Goal: Information Seeking & Learning: Learn about a topic

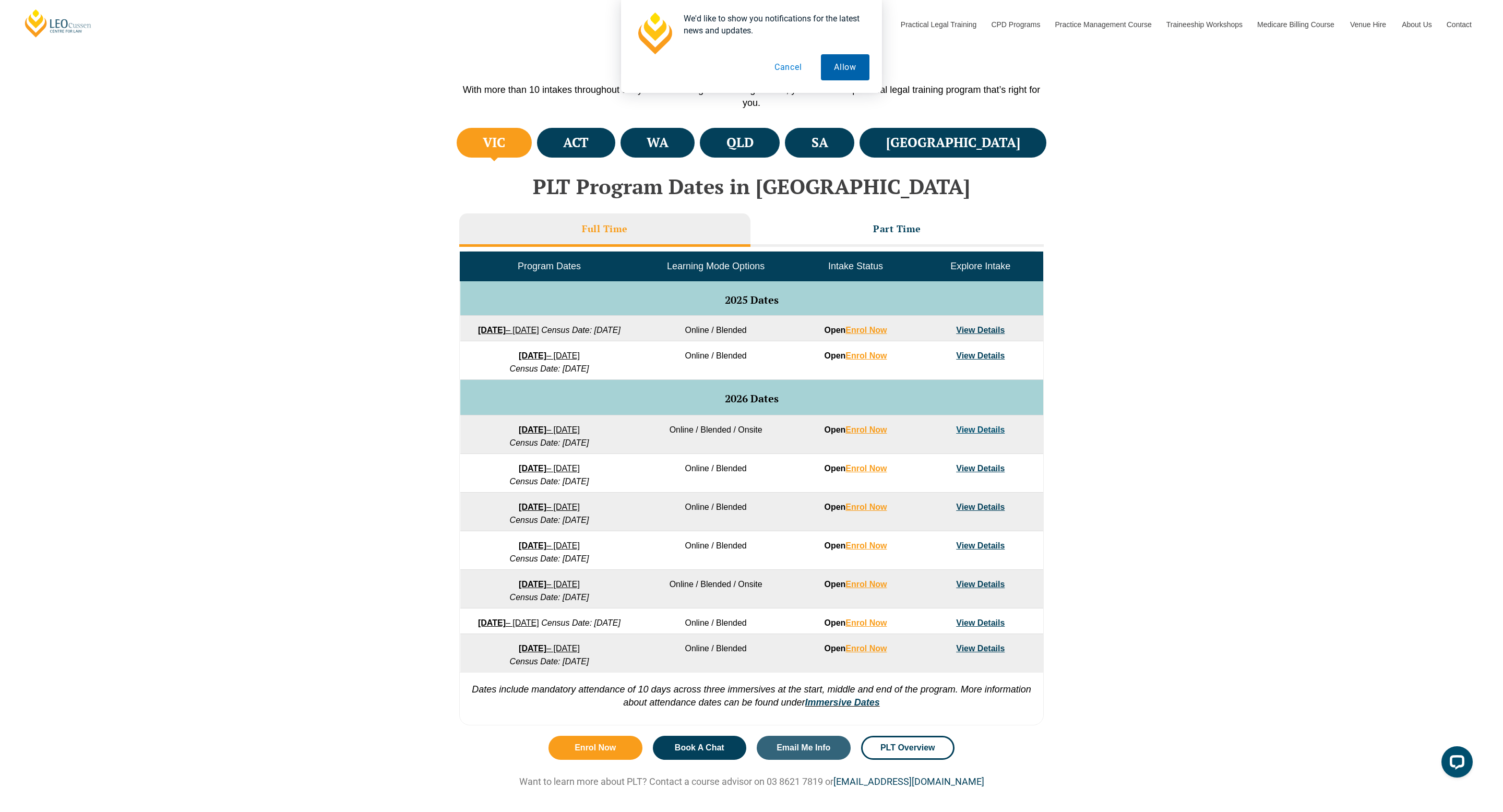
click at [848, 66] on button "Allow" at bounding box center [845, 67] width 48 height 26
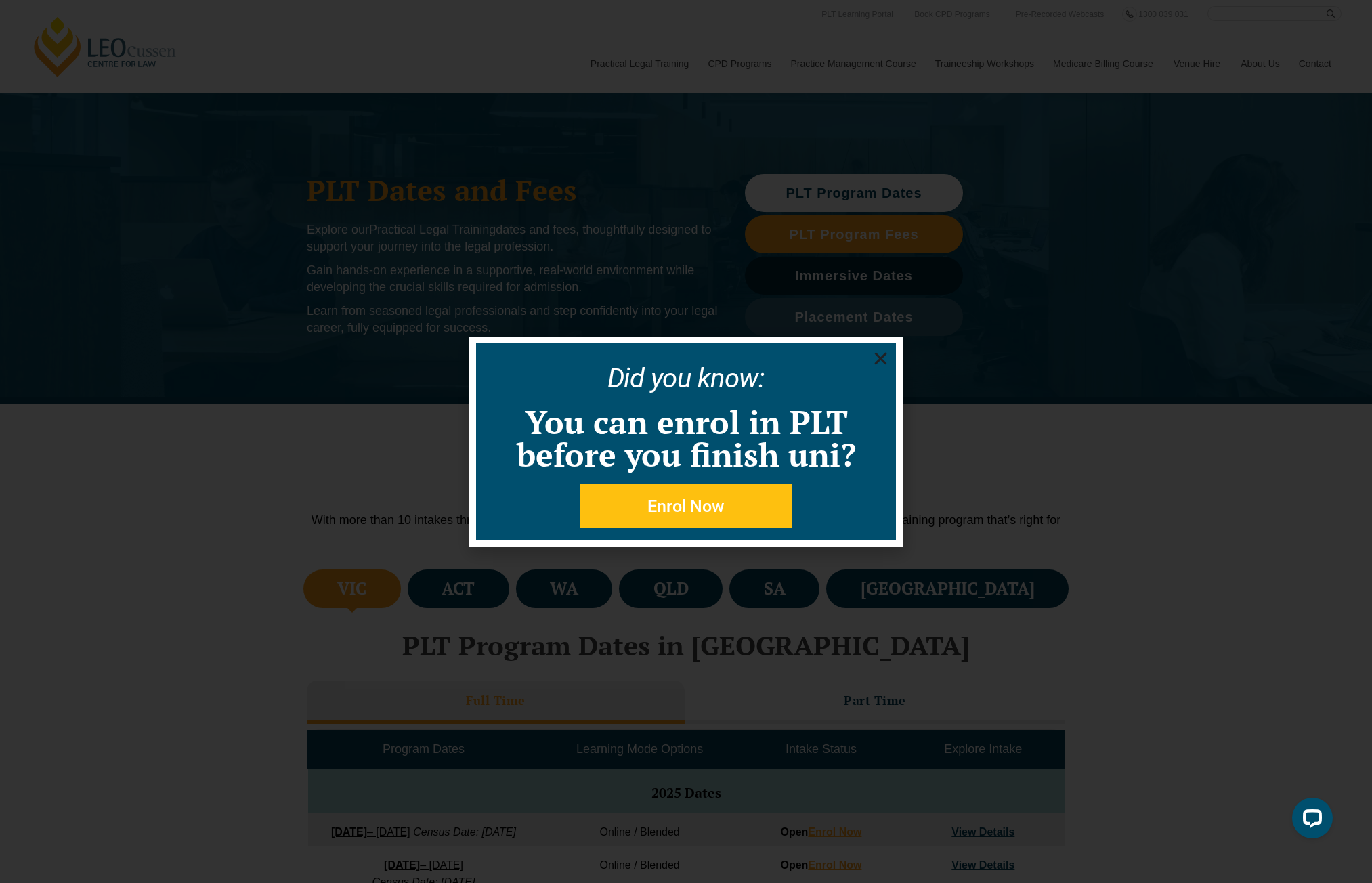
click at [879, 356] on use "Close" at bounding box center [881, 358] width 12 height 12
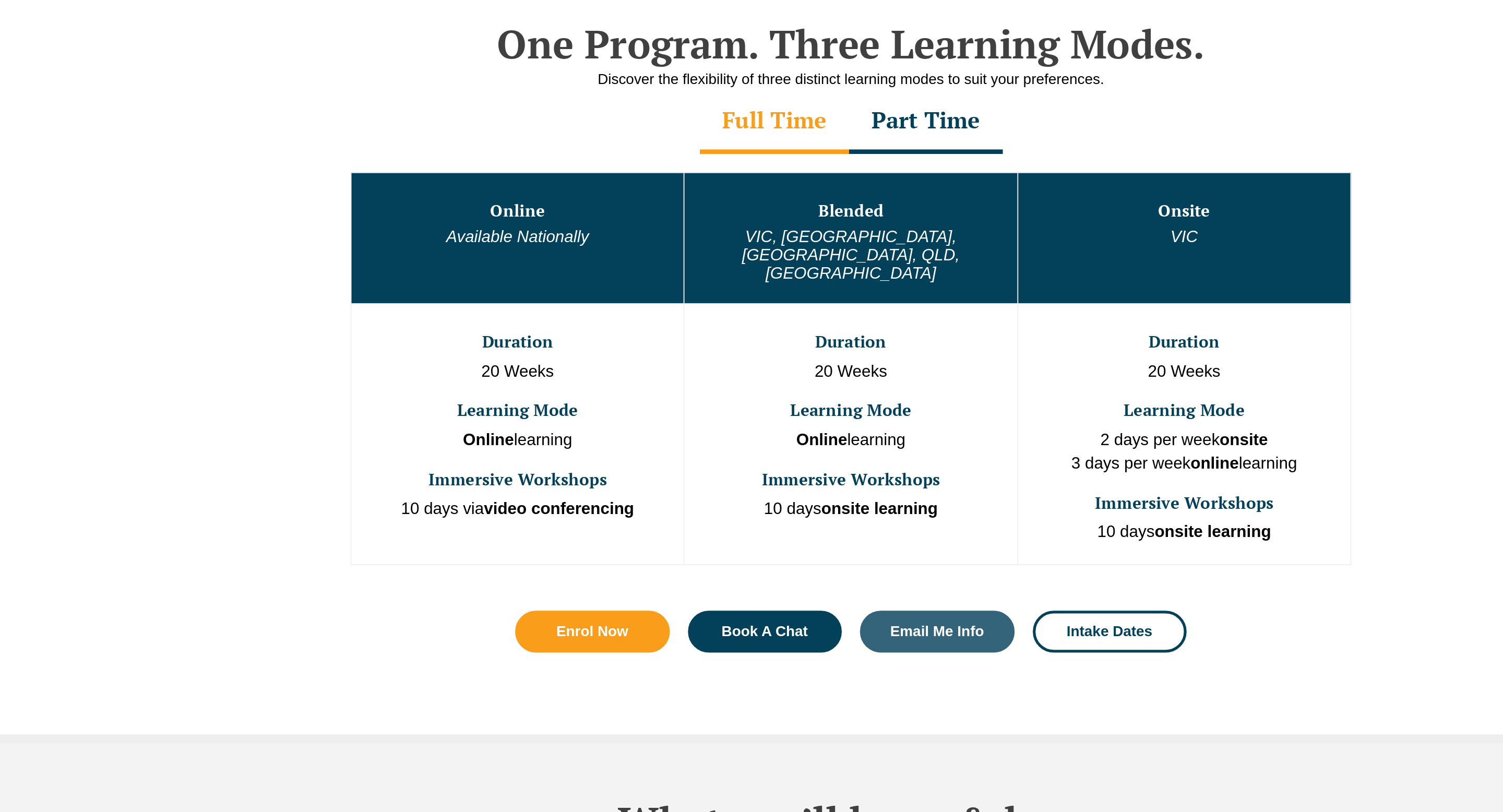
click at [778, 227] on div "Part Time" at bounding box center [794, 223] width 88 height 37
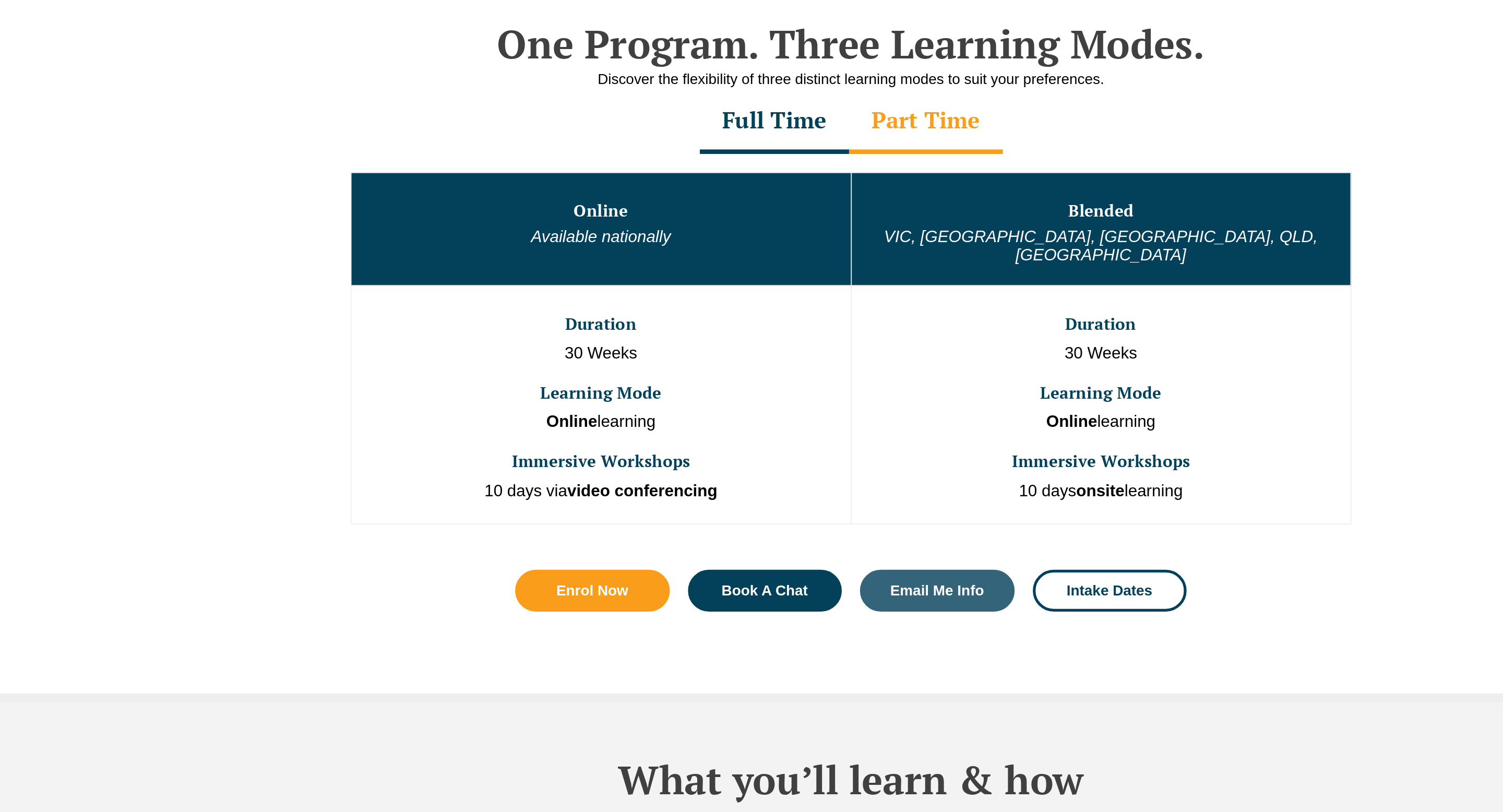
click at [702, 216] on div "Full Time" at bounding box center [708, 223] width 86 height 37
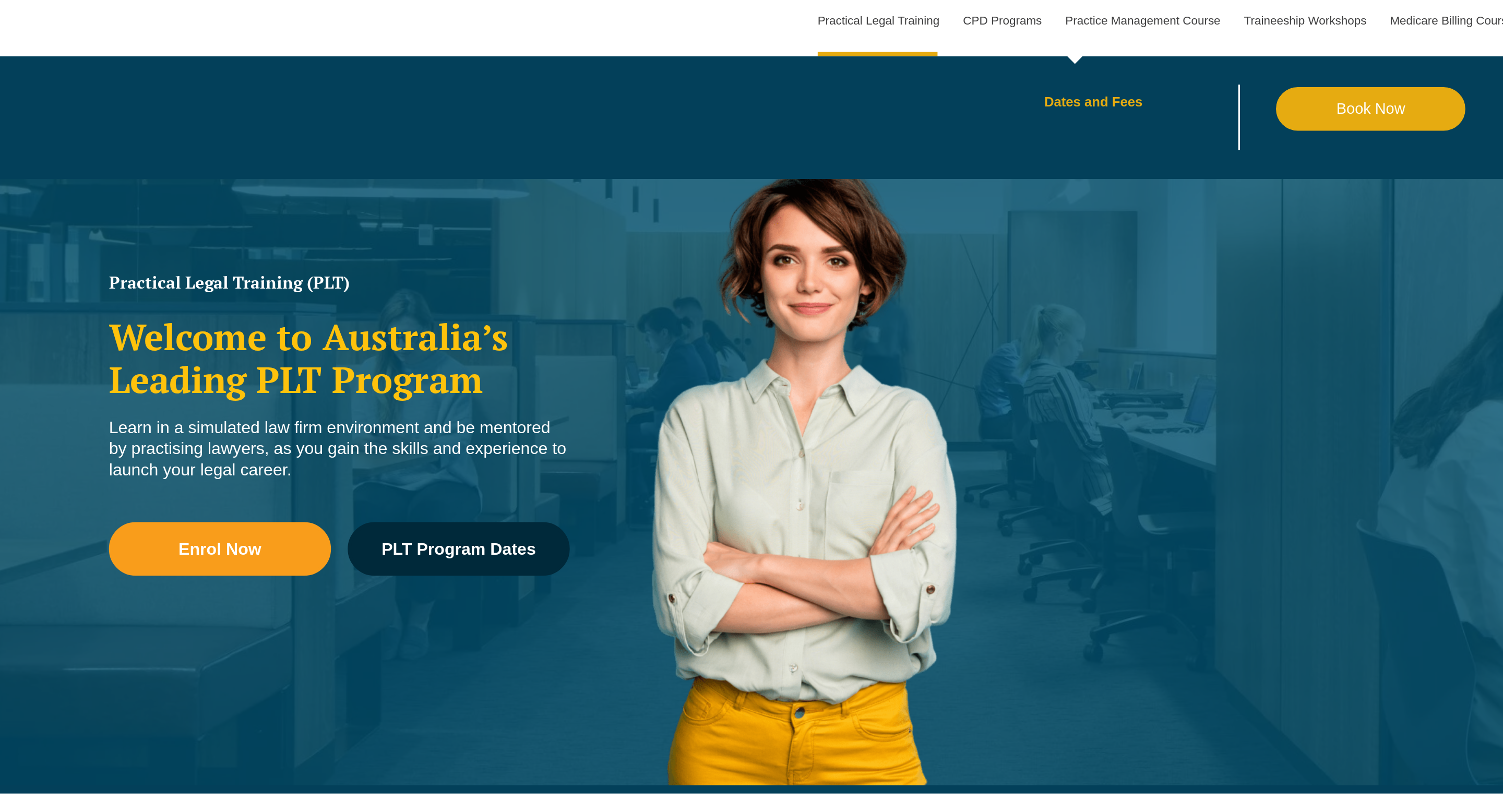
click at [1053, 99] on link "Dates and Fees" at bounding box center [1114, 100] width 145 height 8
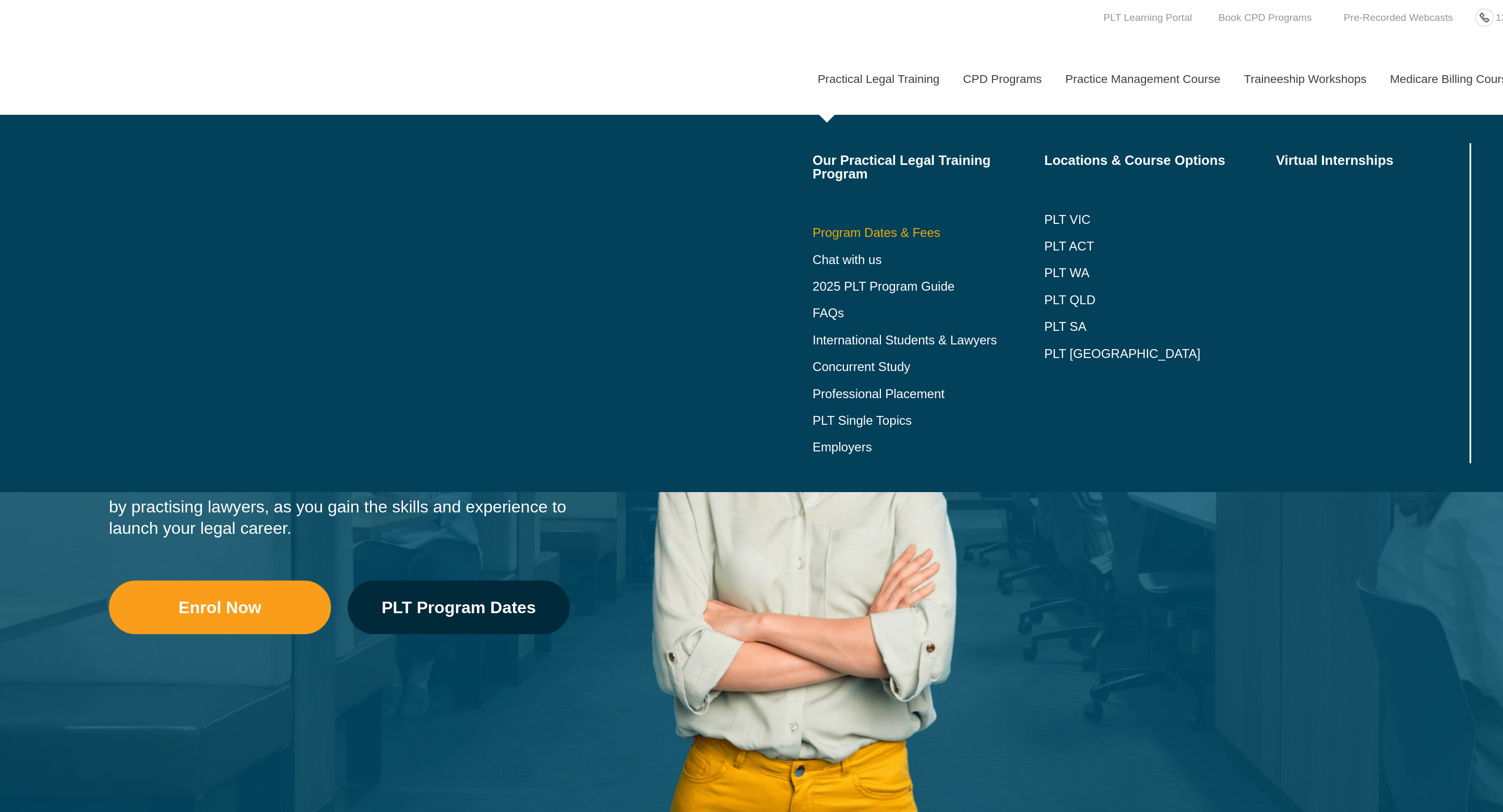
click at [925, 146] on link "Program Dates & Fees" at bounding box center [970, 145] width 145 height 8
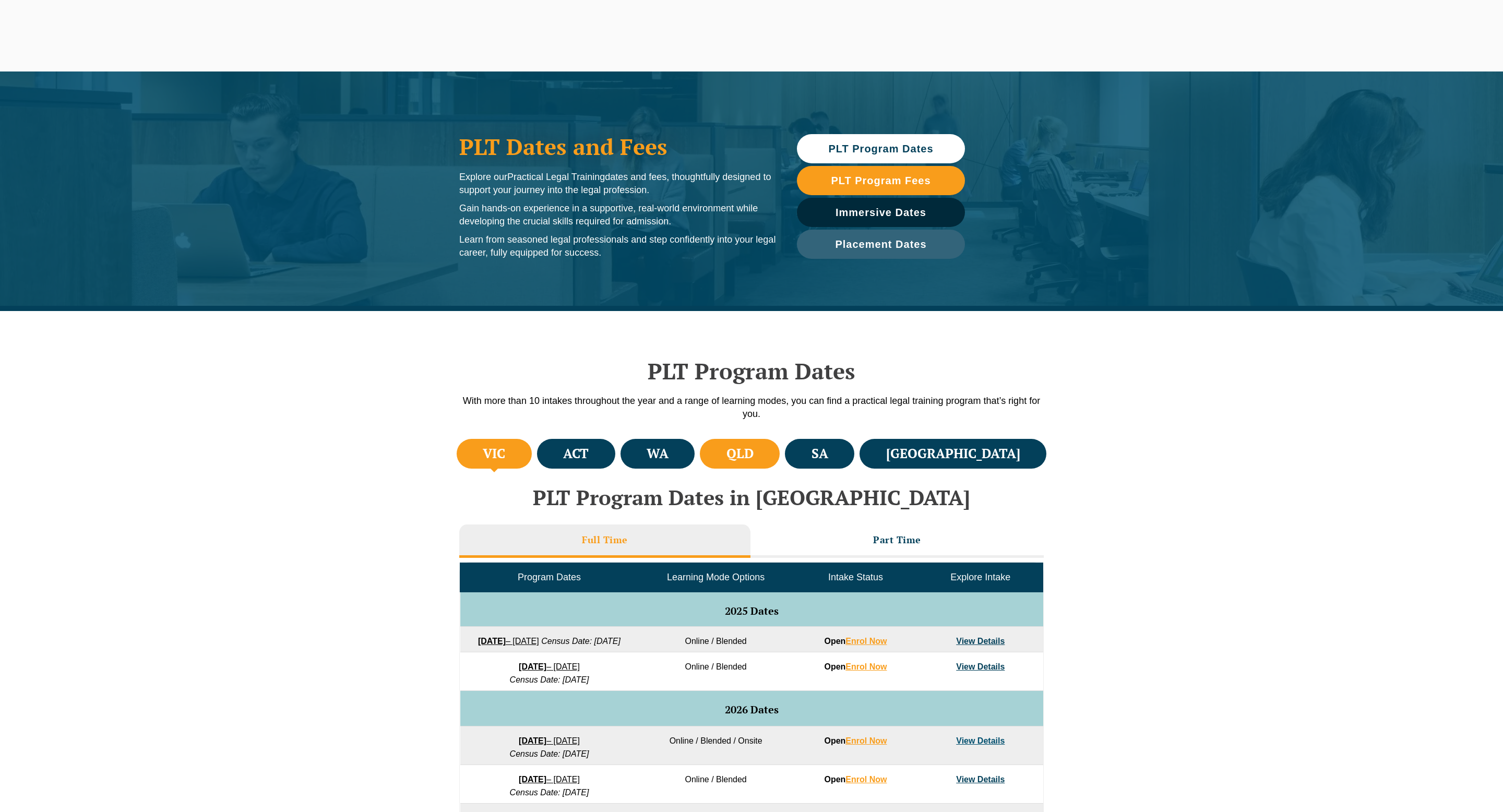
click at [754, 445] on h4 "QLD" at bounding box center [740, 454] width 27 height 18
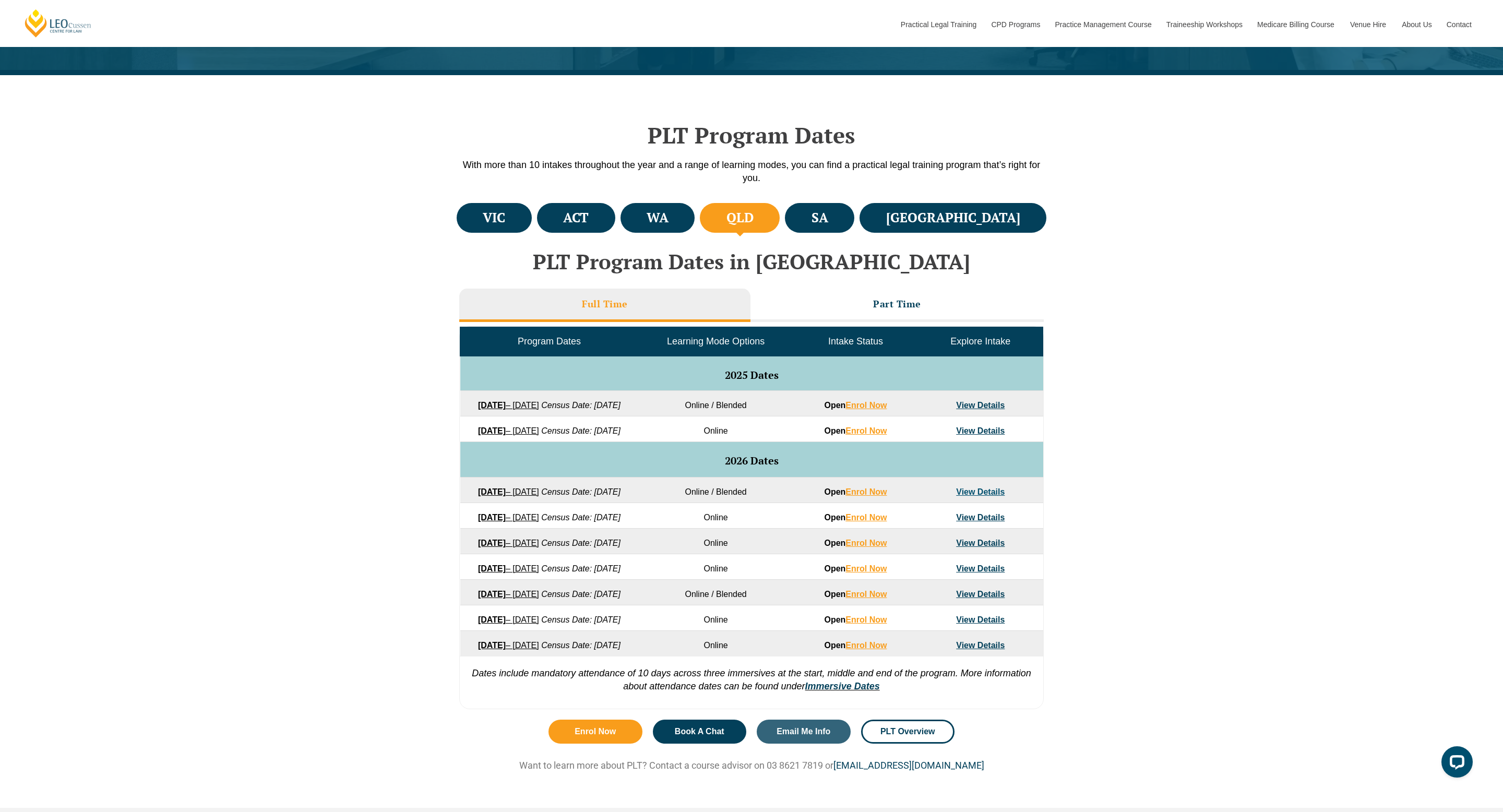
scroll to position [284, 0]
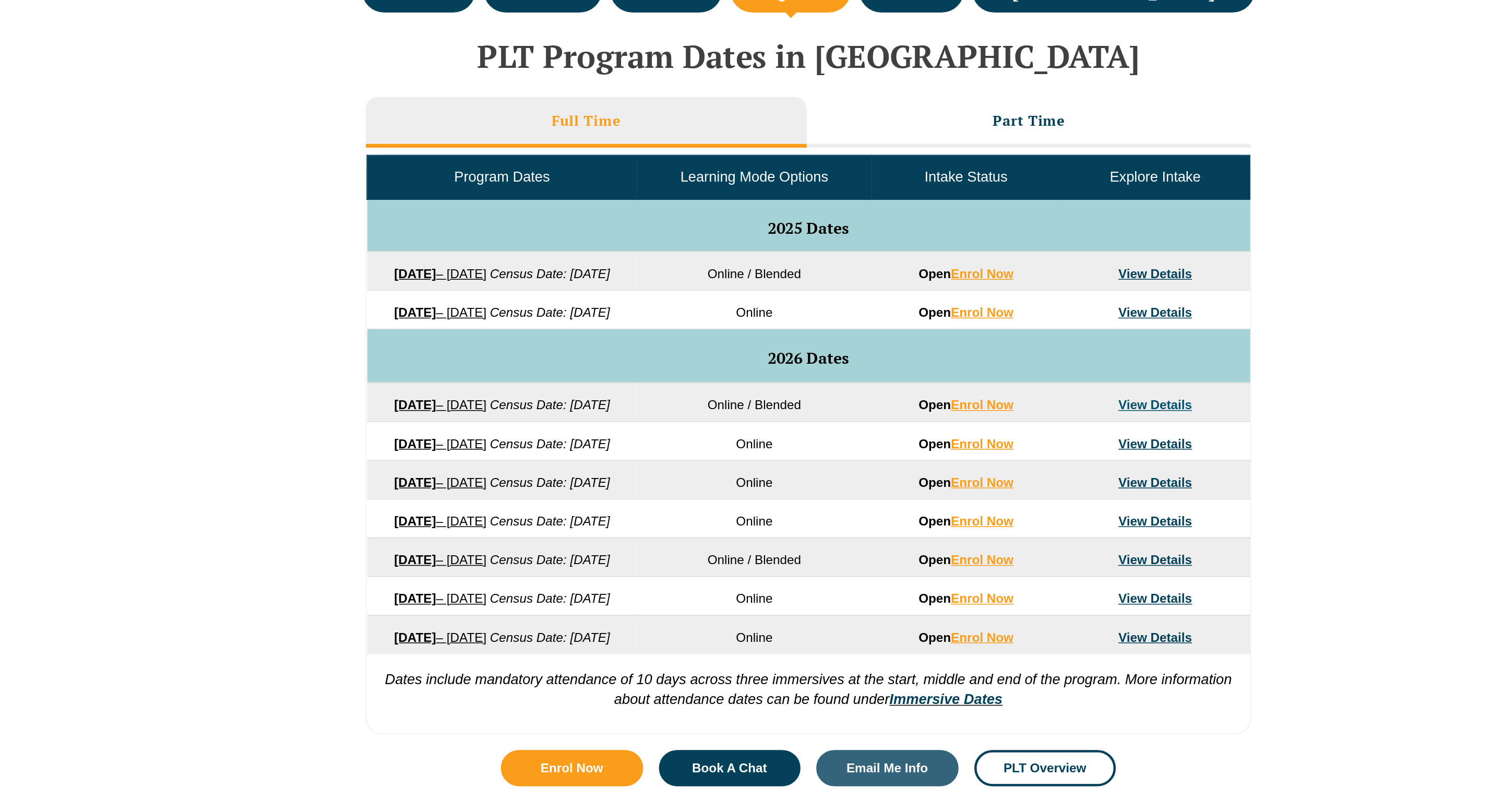
click at [518, 352] on td "[DATE] – [DATE] Census Date: [DATE]" at bounding box center [550, 355] width 179 height 26
click at [506, 358] on strong "[DATE]" at bounding box center [491, 357] width 27 height 9
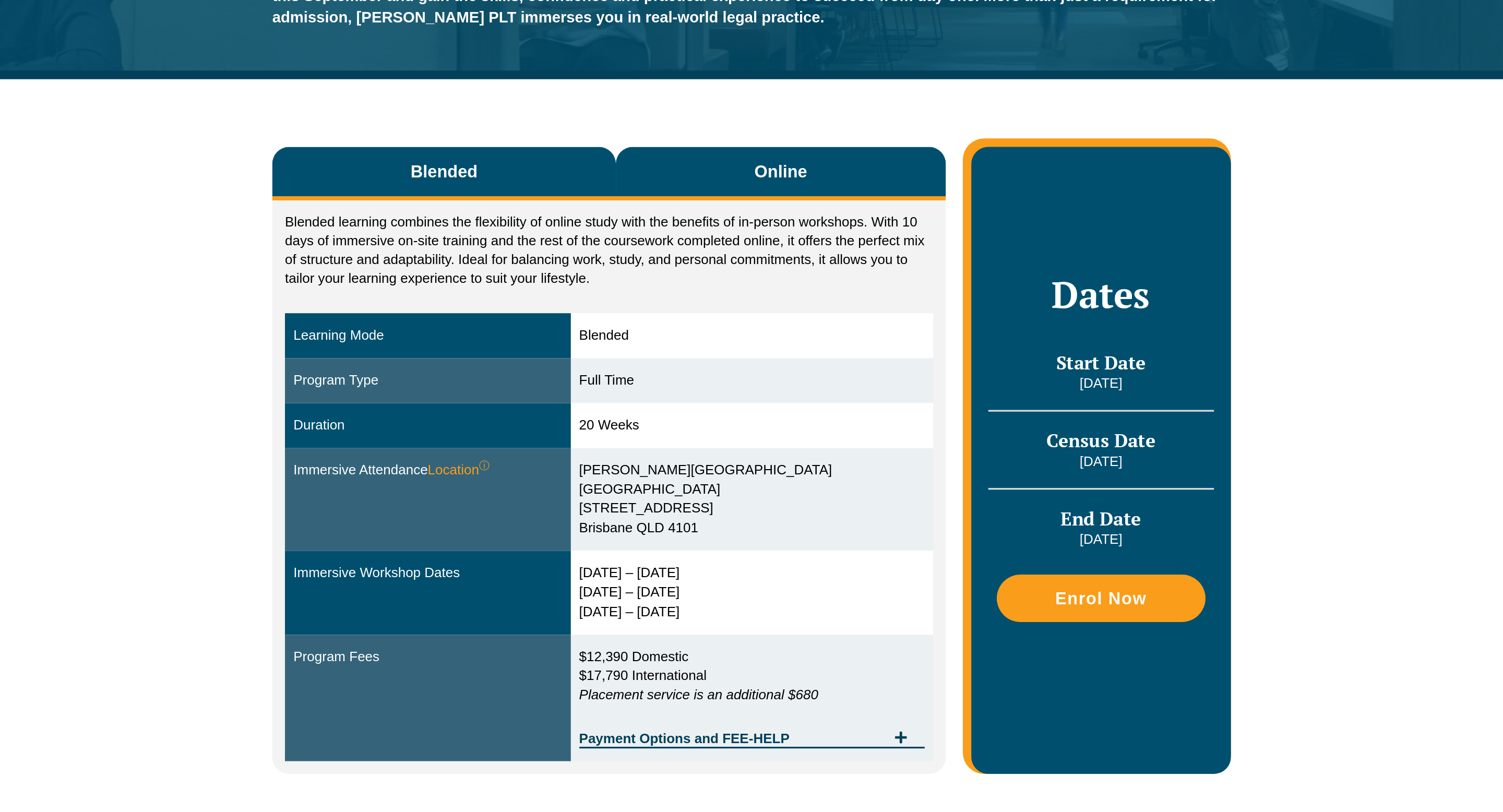
click at [763, 242] on button "Online" at bounding box center [772, 251] width 203 height 33
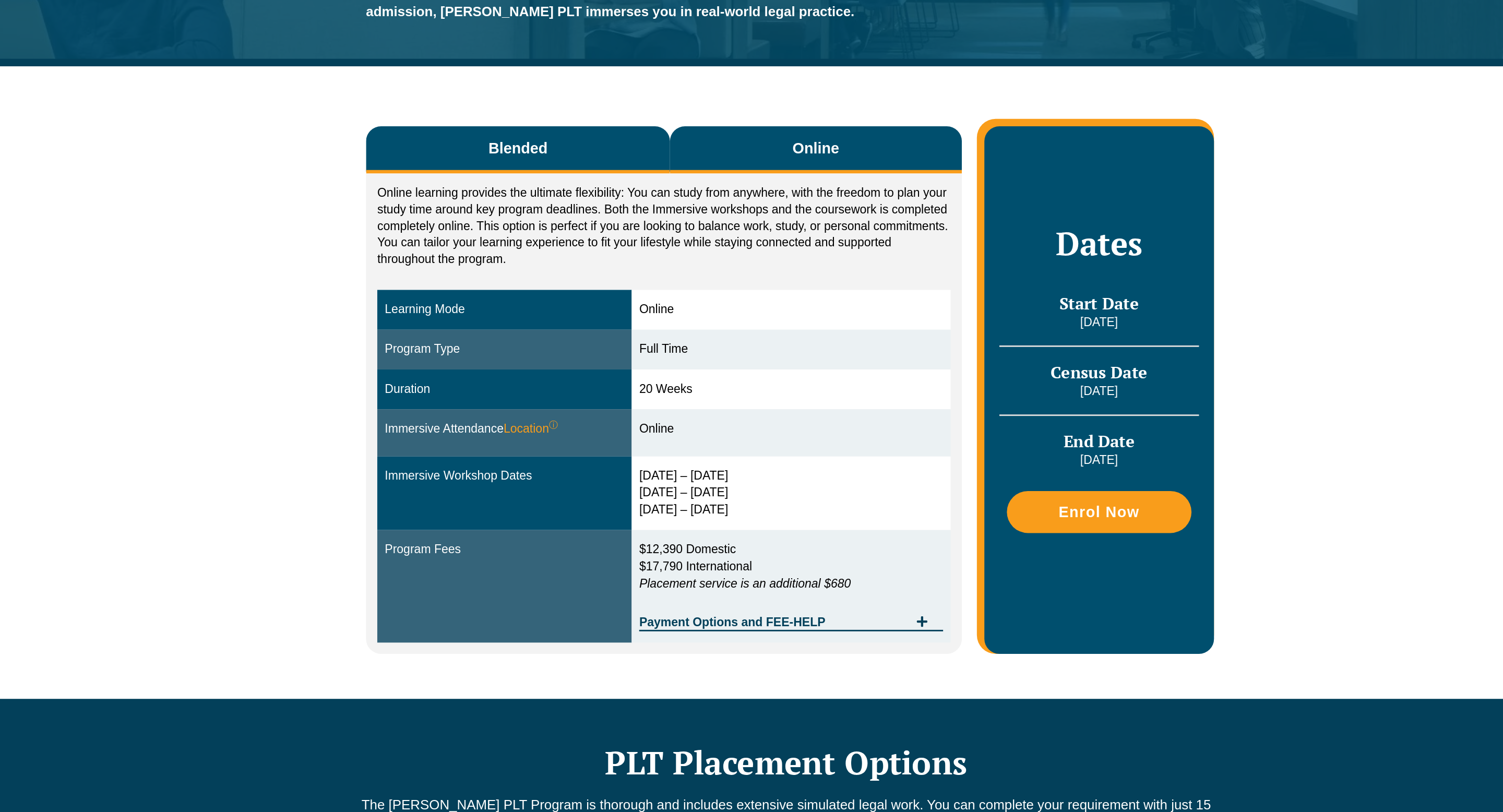
click at [606, 246] on button "Blended" at bounding box center [565, 251] width 211 height 33
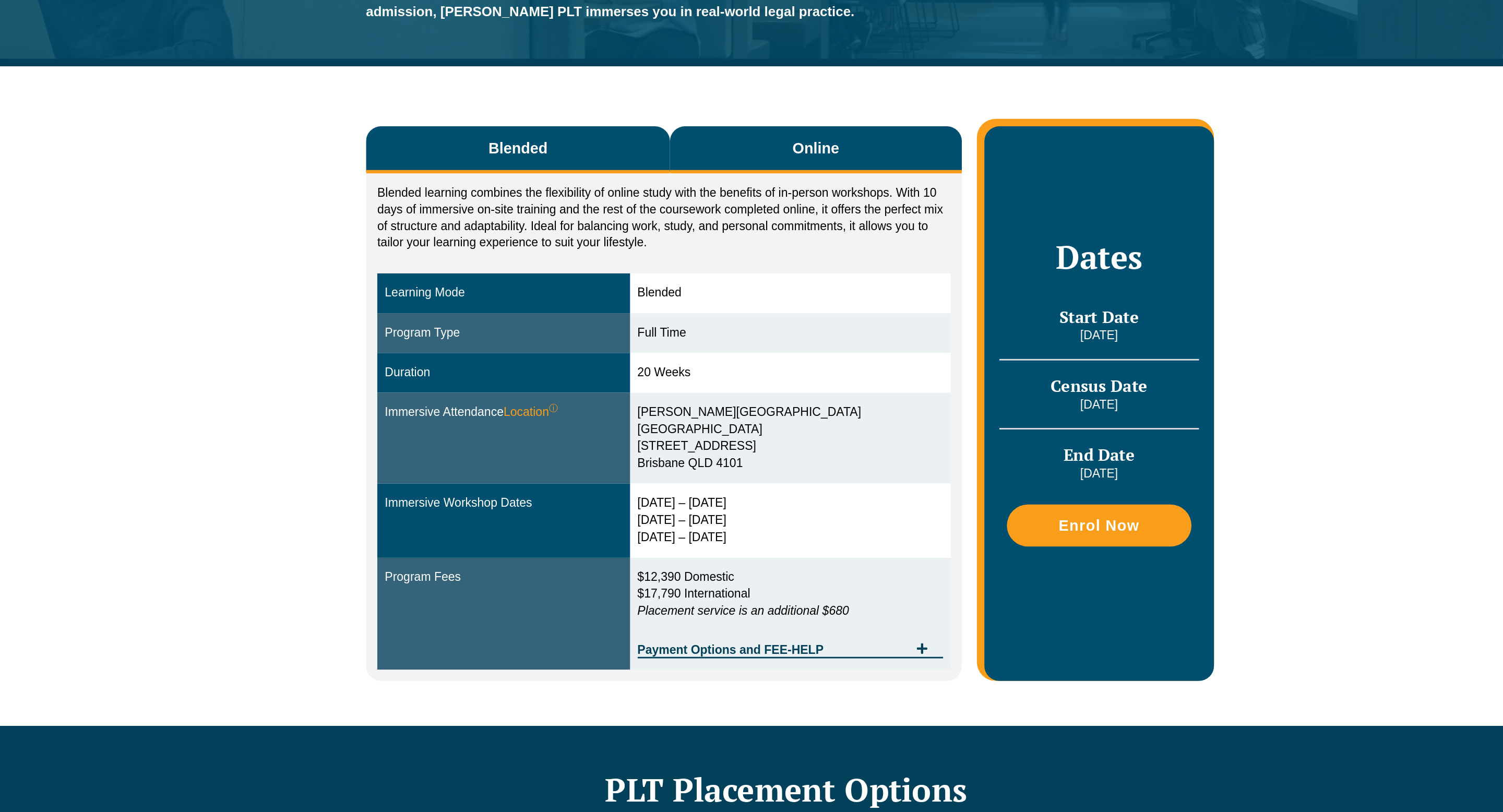
click at [739, 251] on button "Online" at bounding box center [772, 251] width 203 height 33
